Goal: Task Accomplishment & Management: Manage account settings

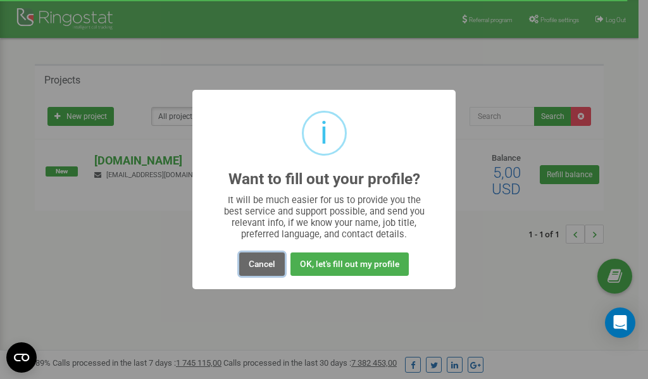
click at [264, 261] on button "Cancel" at bounding box center [262, 264] width 46 height 23
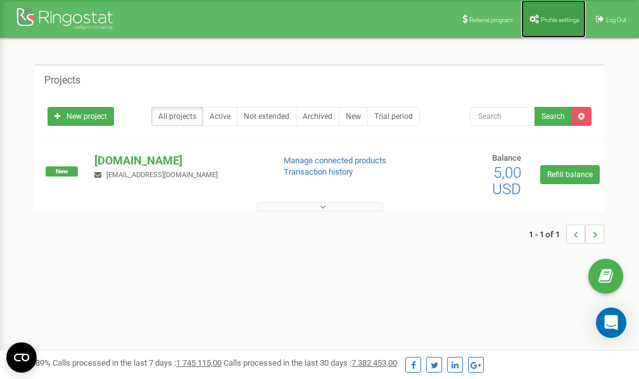
click at [542, 15] on link "Profile settings" at bounding box center [553, 19] width 65 height 38
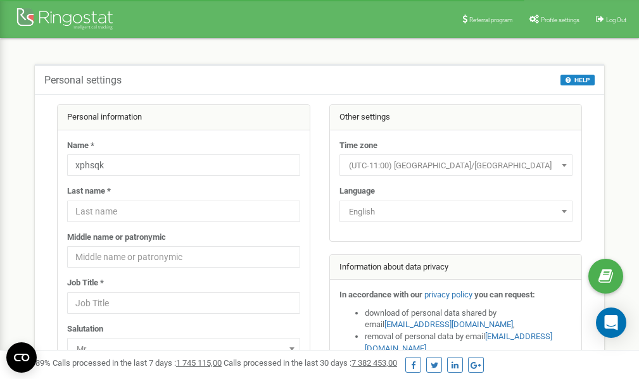
scroll to position [63, 0]
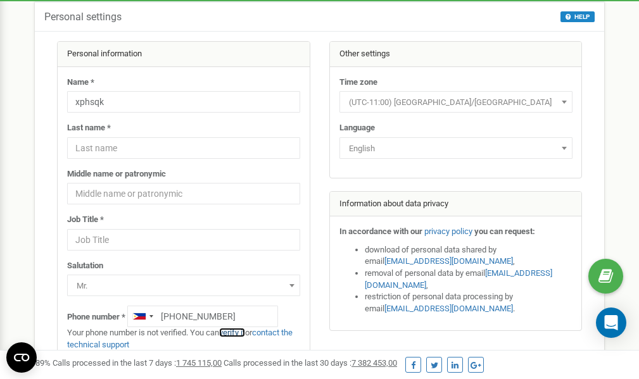
click at [239, 333] on link "verify it" at bounding box center [232, 332] width 26 height 9
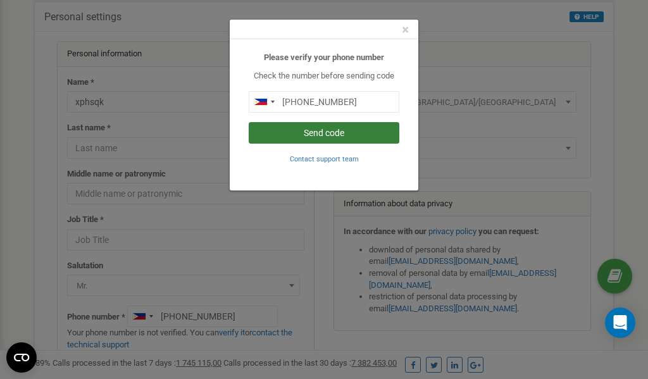
click at [323, 130] on button "Send code" at bounding box center [324, 133] width 151 height 22
